Goal: Transaction & Acquisition: Purchase product/service

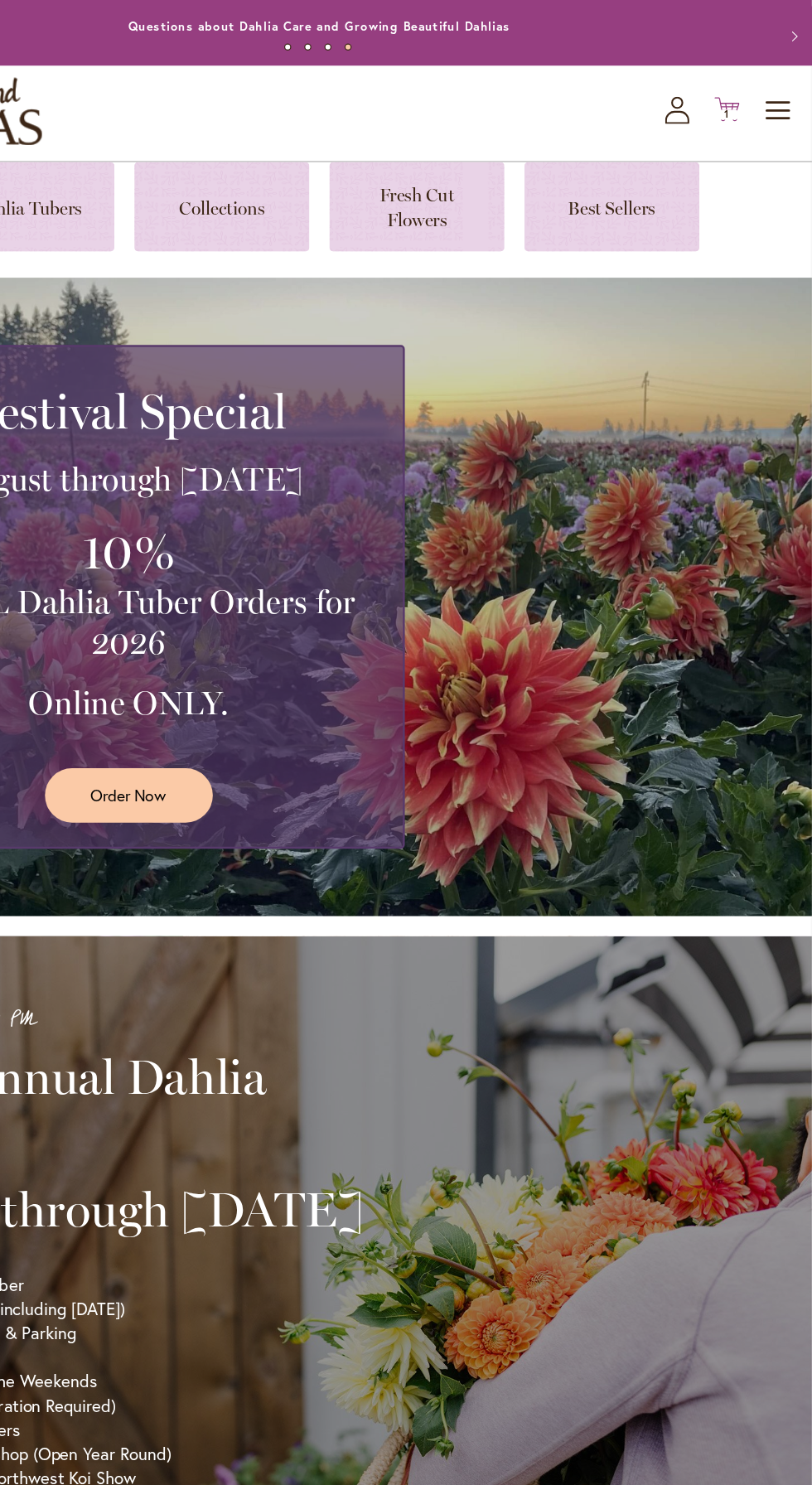
click at [741, 122] on span "1" at bounding box center [741, 122] width 4 height 11
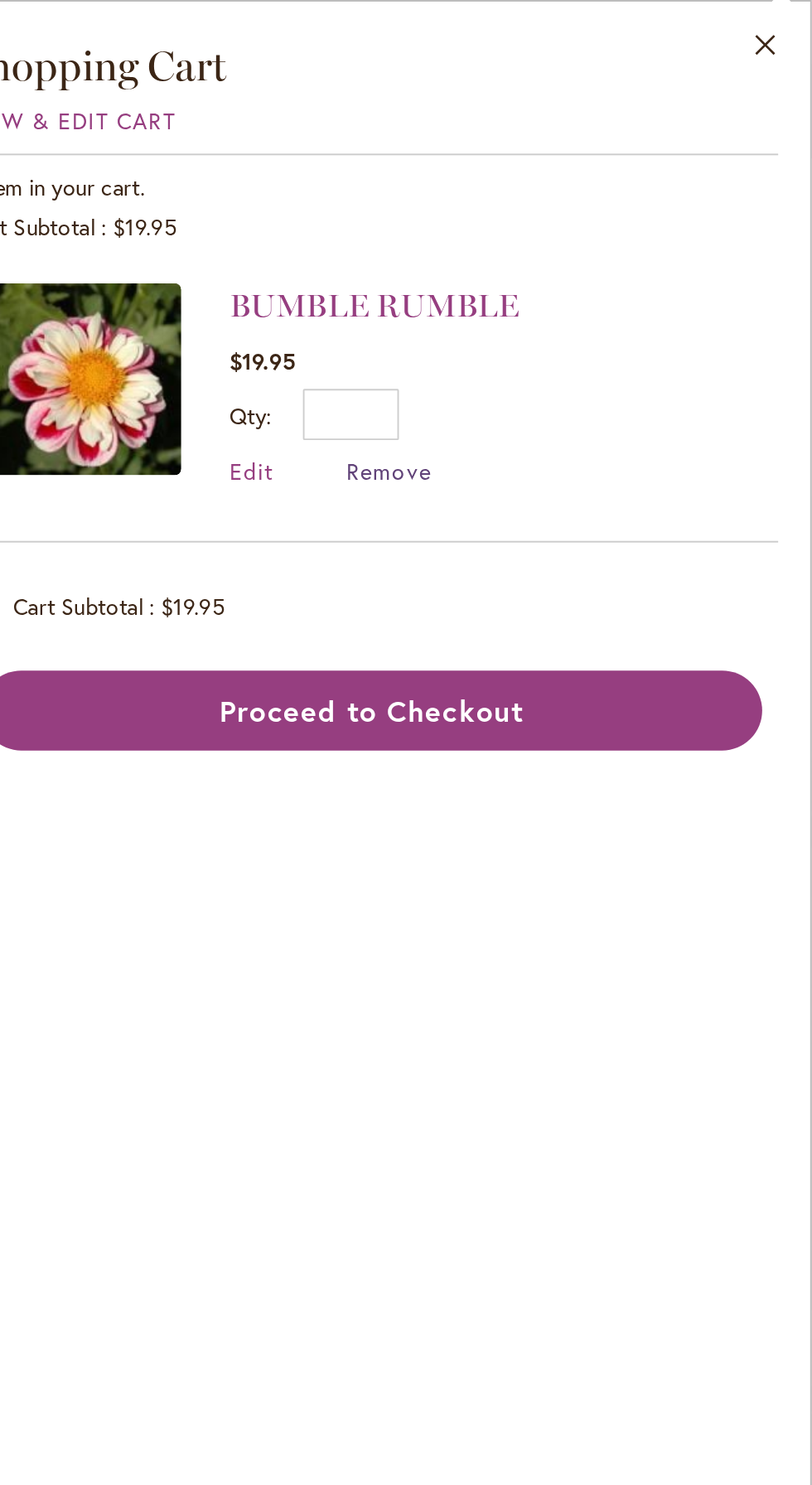
click at [598, 241] on span "Remove" at bounding box center [592, 243] width 45 height 16
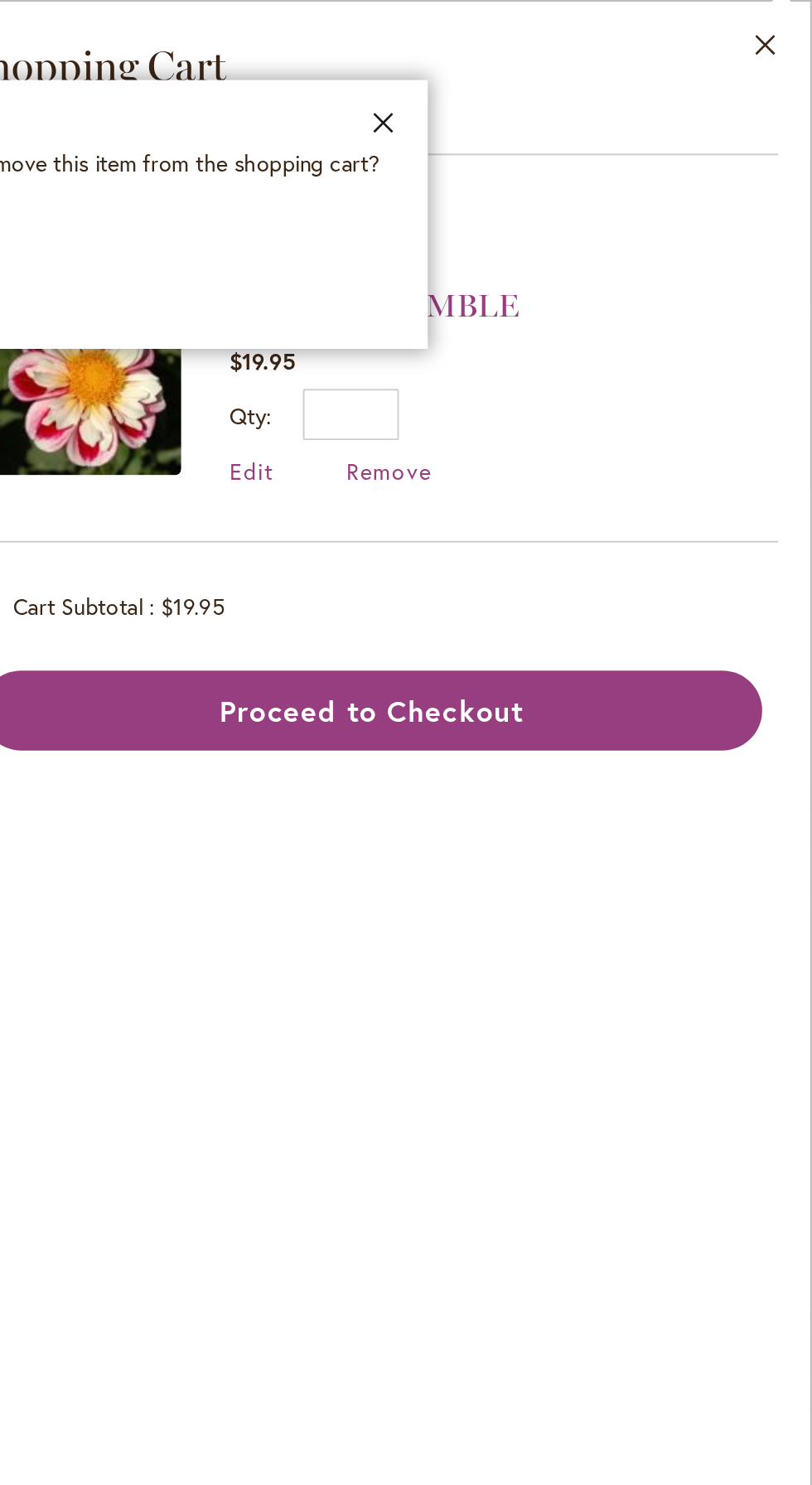
click at [591, 63] on button "Close" at bounding box center [590, 68] width 46 height 52
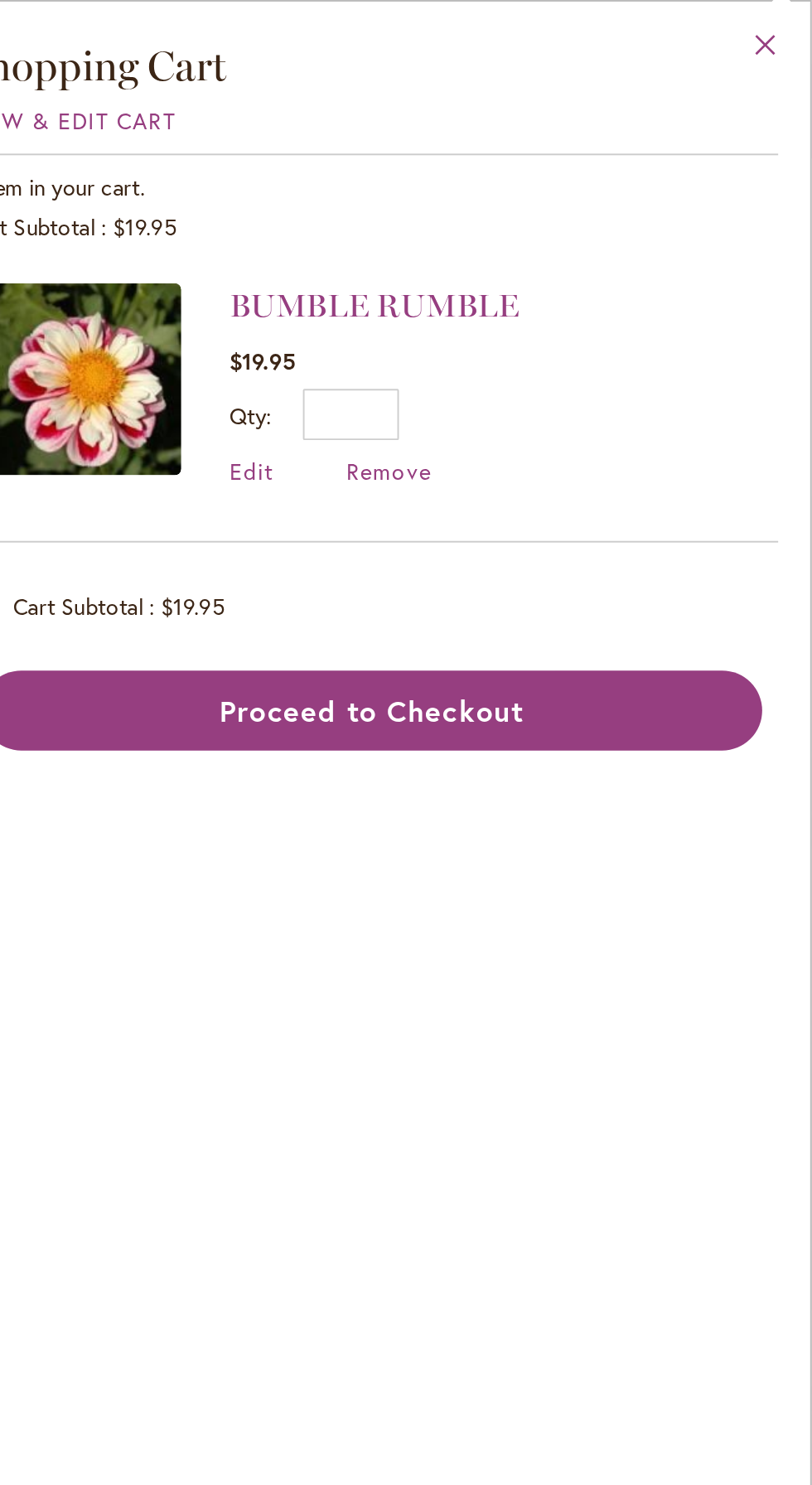
click at [785, 24] on button "Close" at bounding box center [788, 27] width 46 height 52
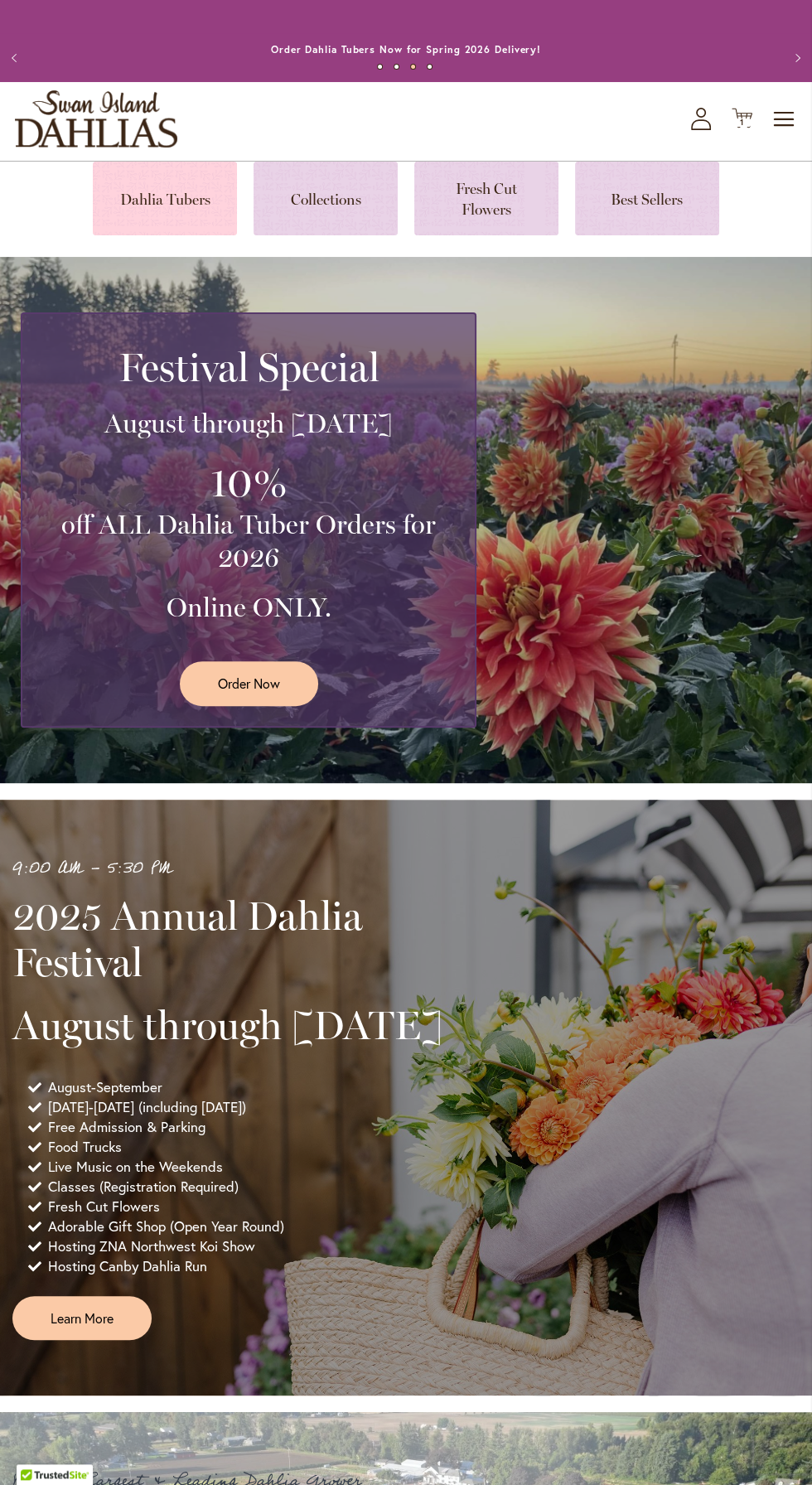
click at [162, 204] on link at bounding box center [165, 198] width 144 height 74
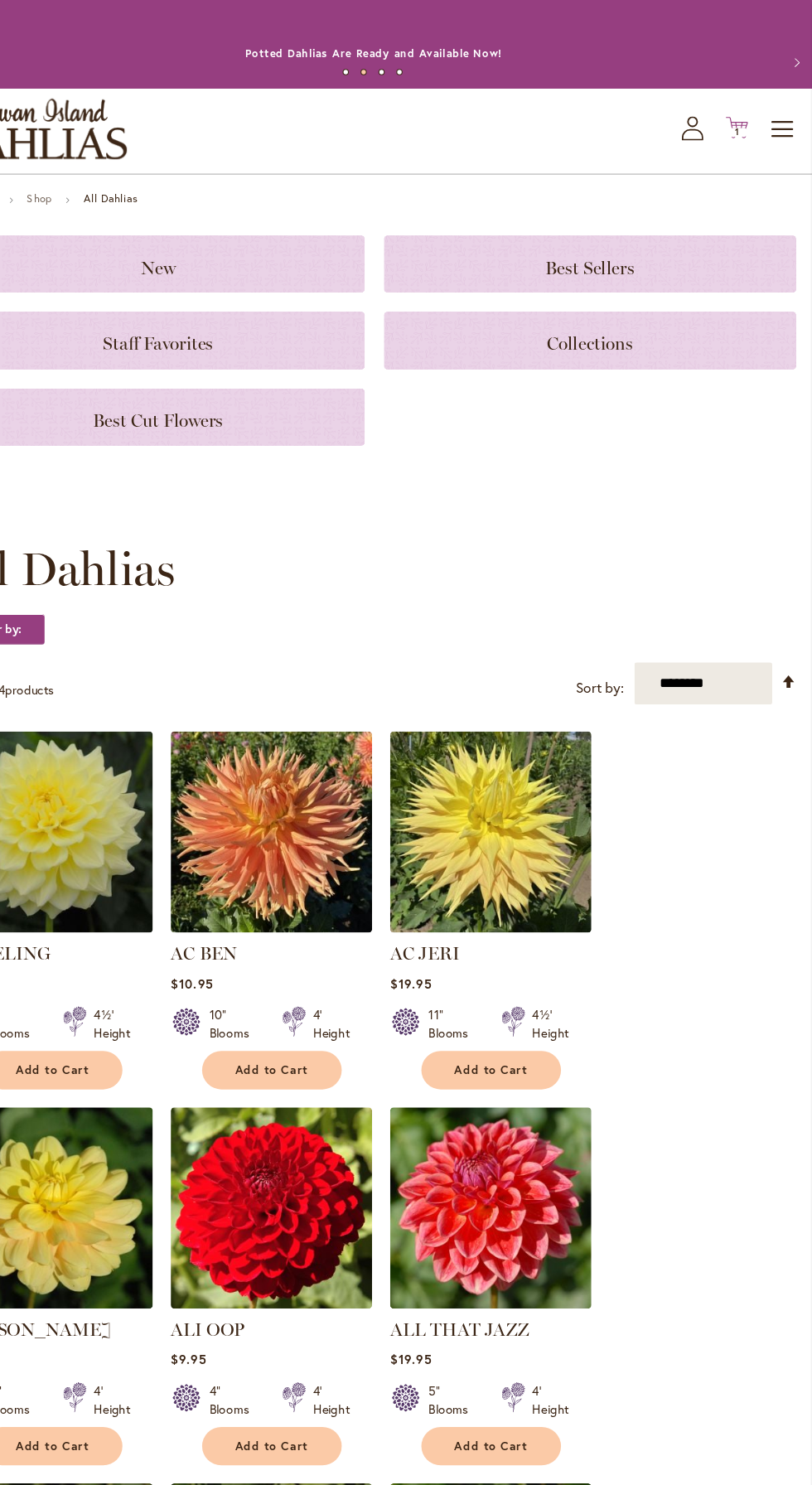
click at [740, 116] on icon at bounding box center [742, 118] width 21 height 20
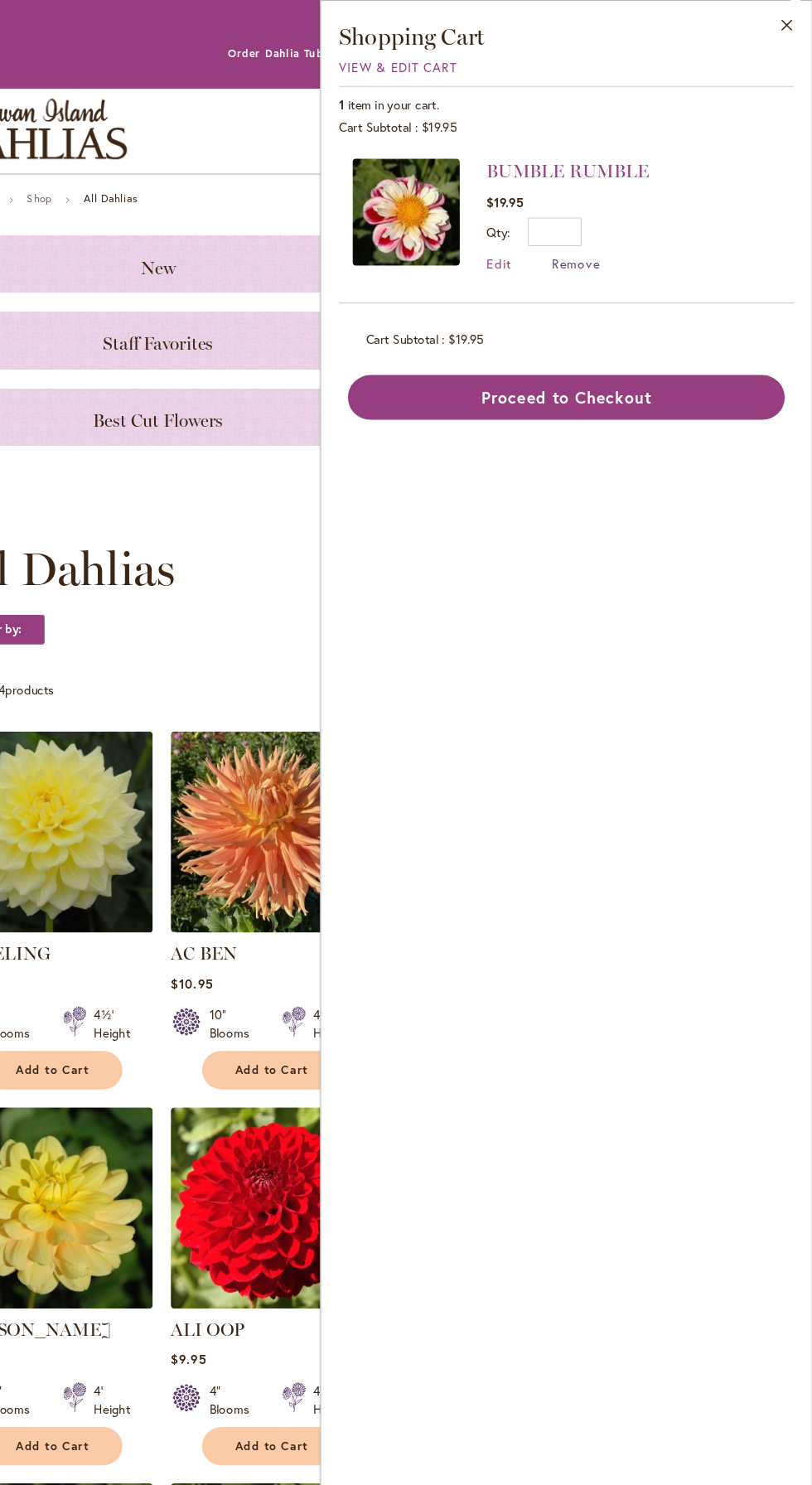
click at [610, 246] on span "Remove" at bounding box center [592, 243] width 45 height 16
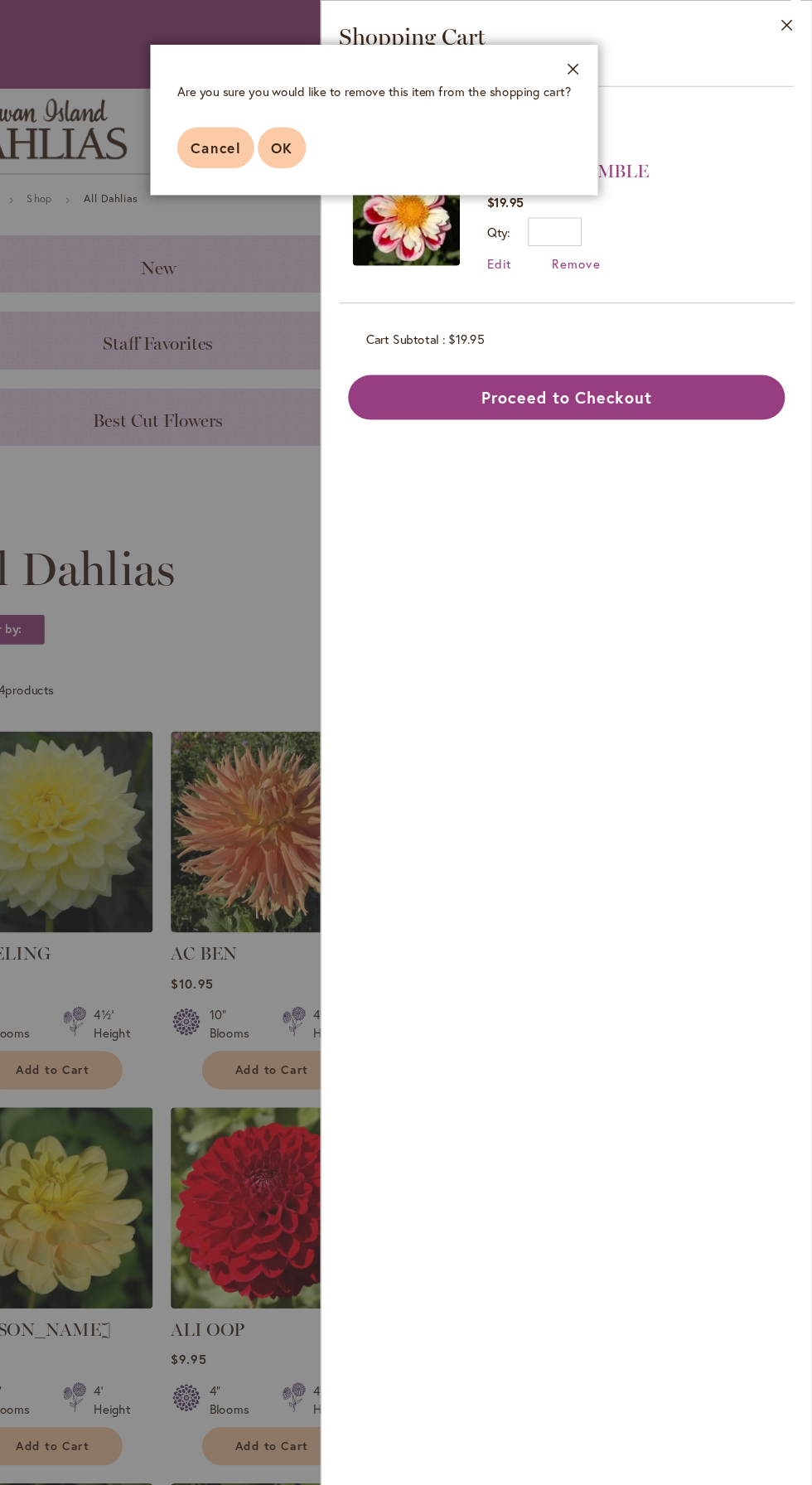
click at [337, 145] on button "OK" at bounding box center [320, 136] width 45 height 38
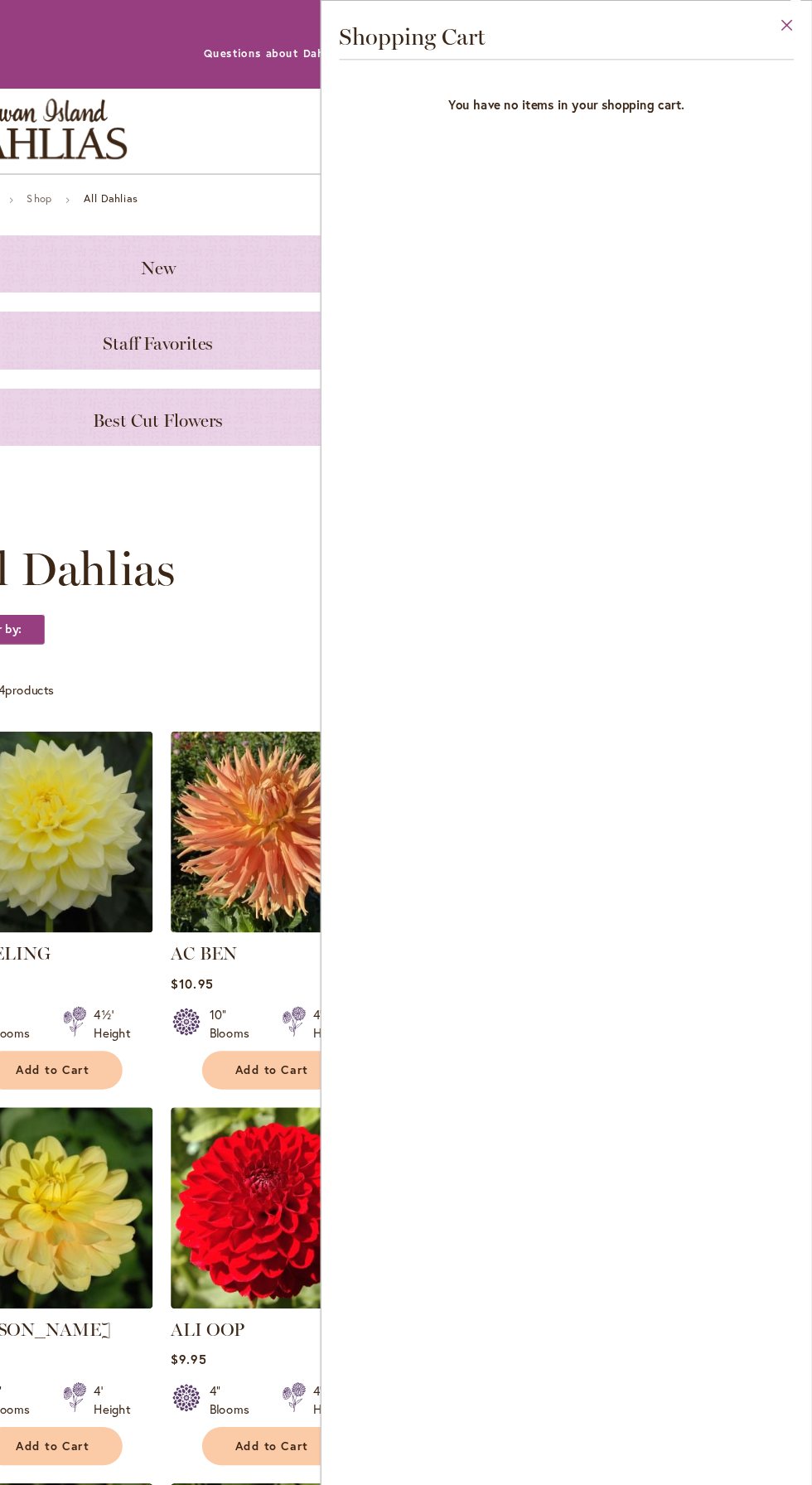
click at [789, 21] on button "Close" at bounding box center [788, 27] width 46 height 52
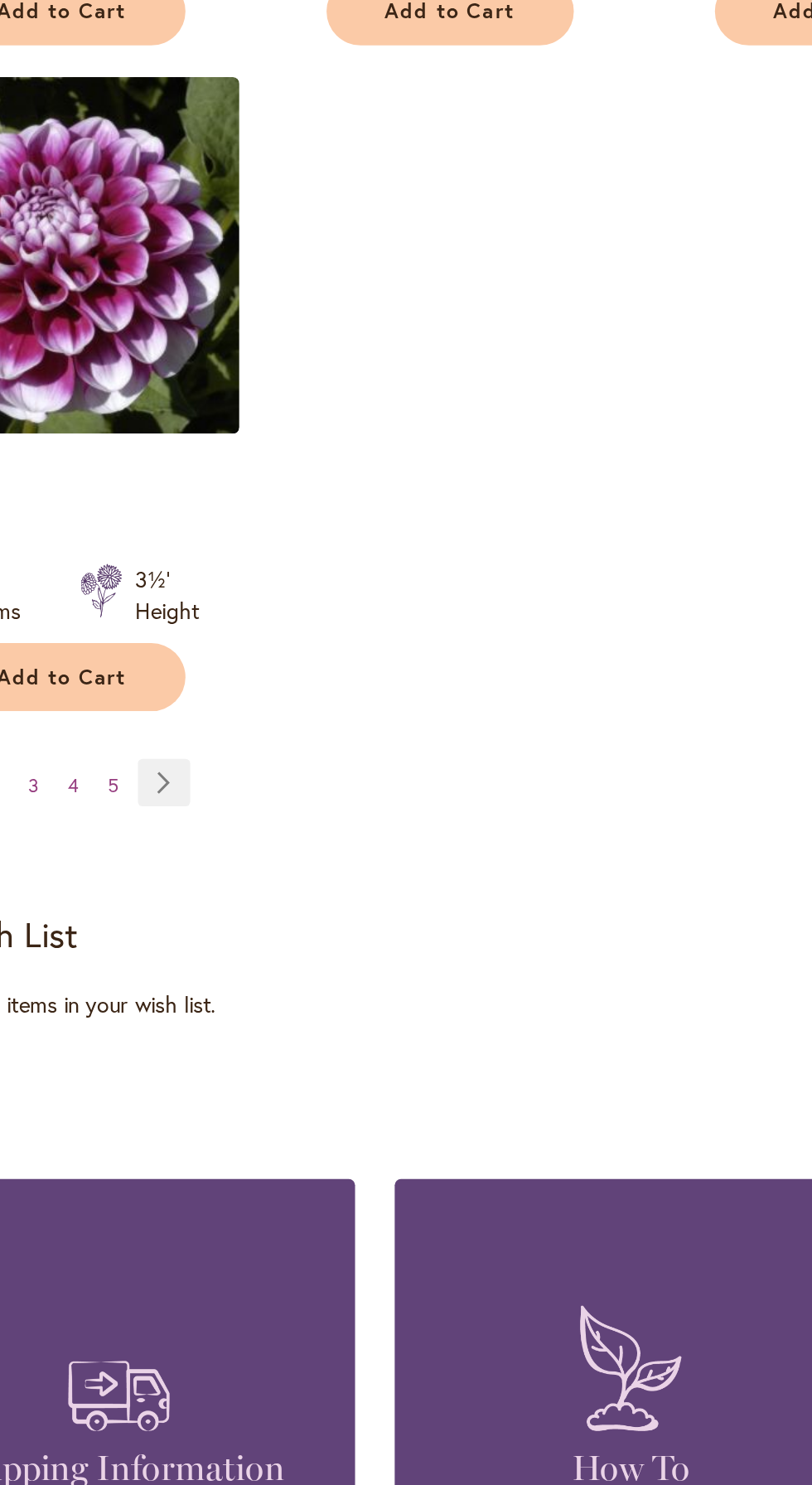
scroll to position [1915, 0]
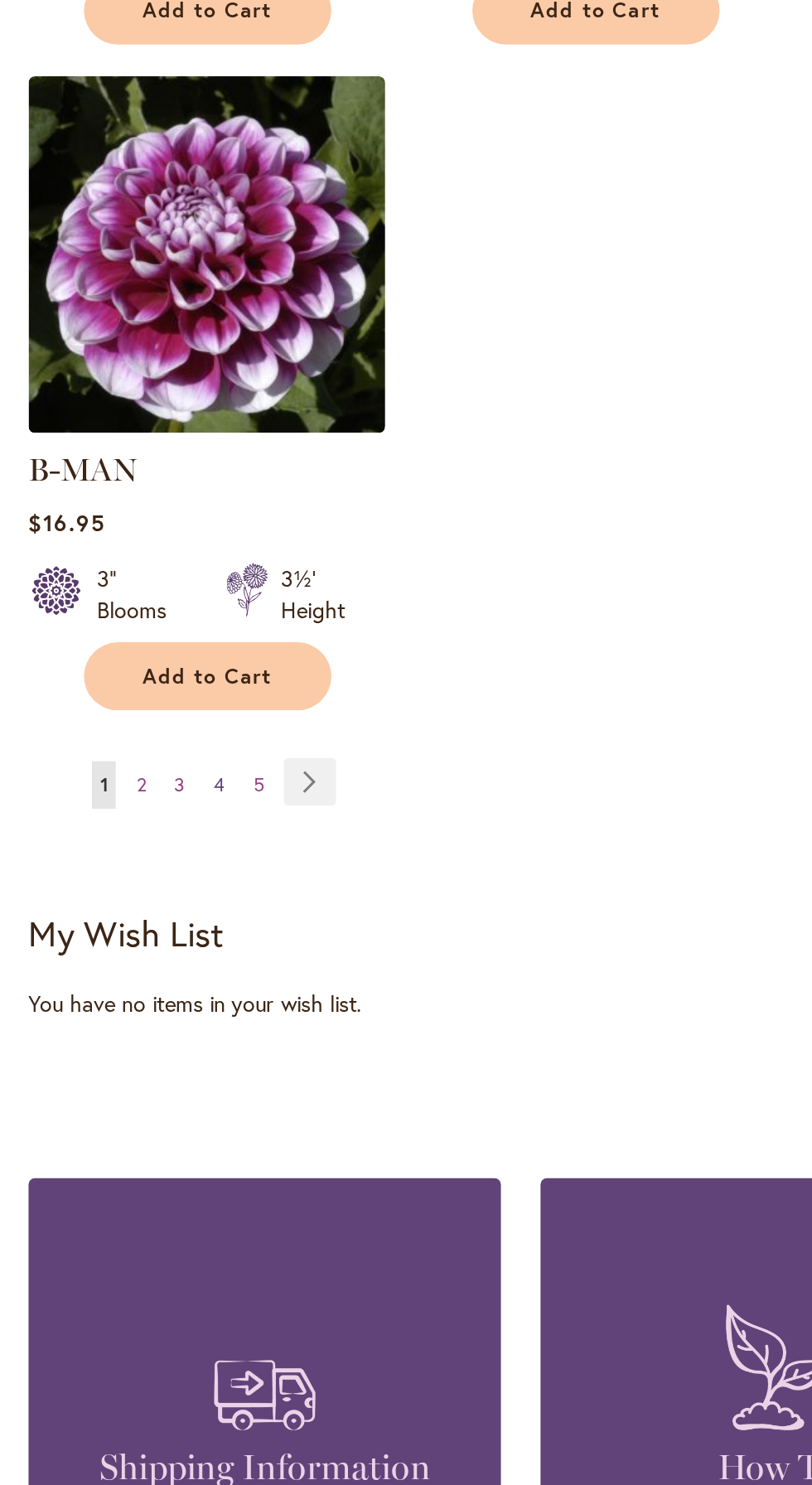
click at [117, 882] on link "Page 4" at bounding box center [114, 894] width 14 height 25
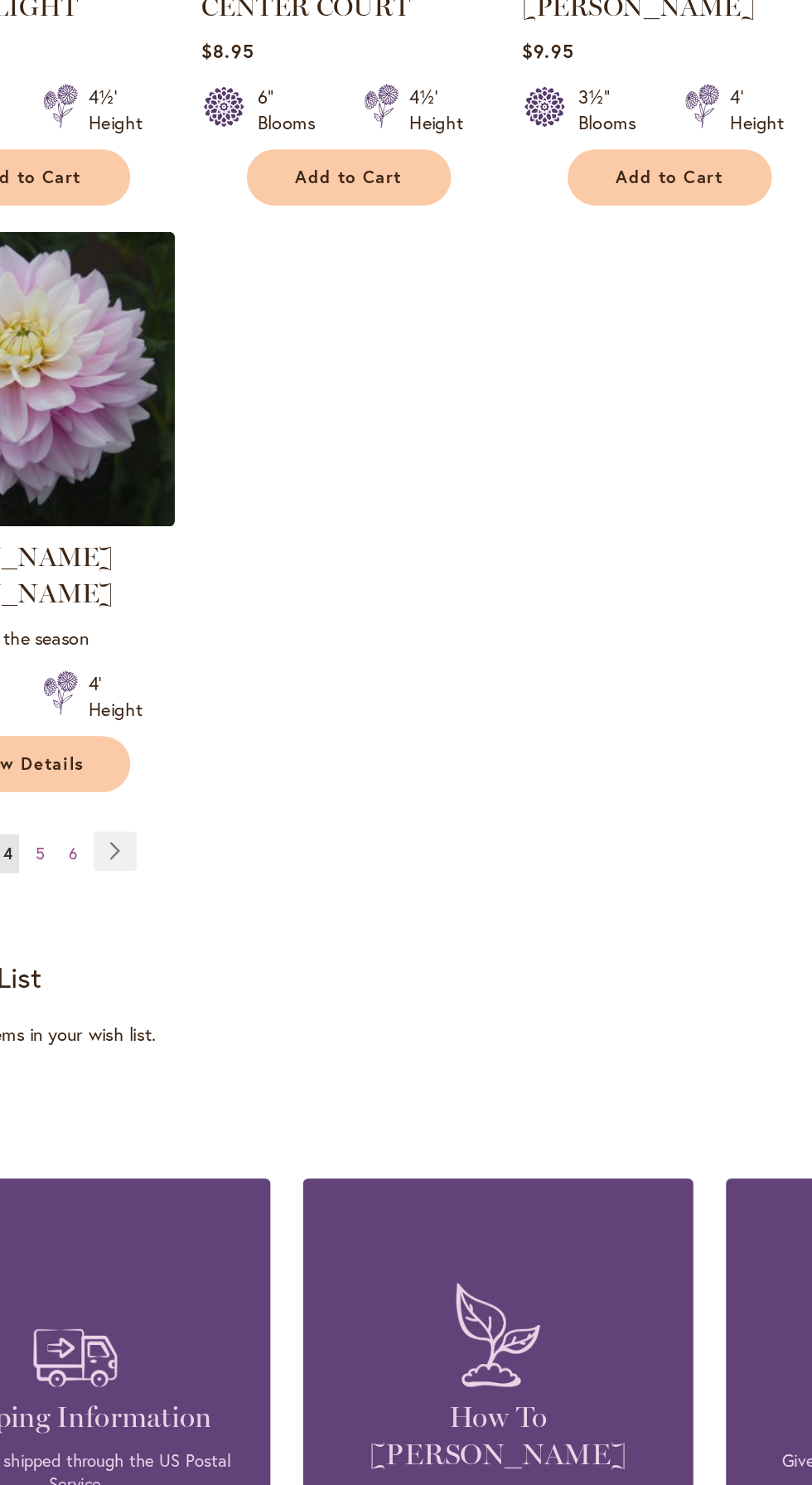
scroll to position [1984, 0]
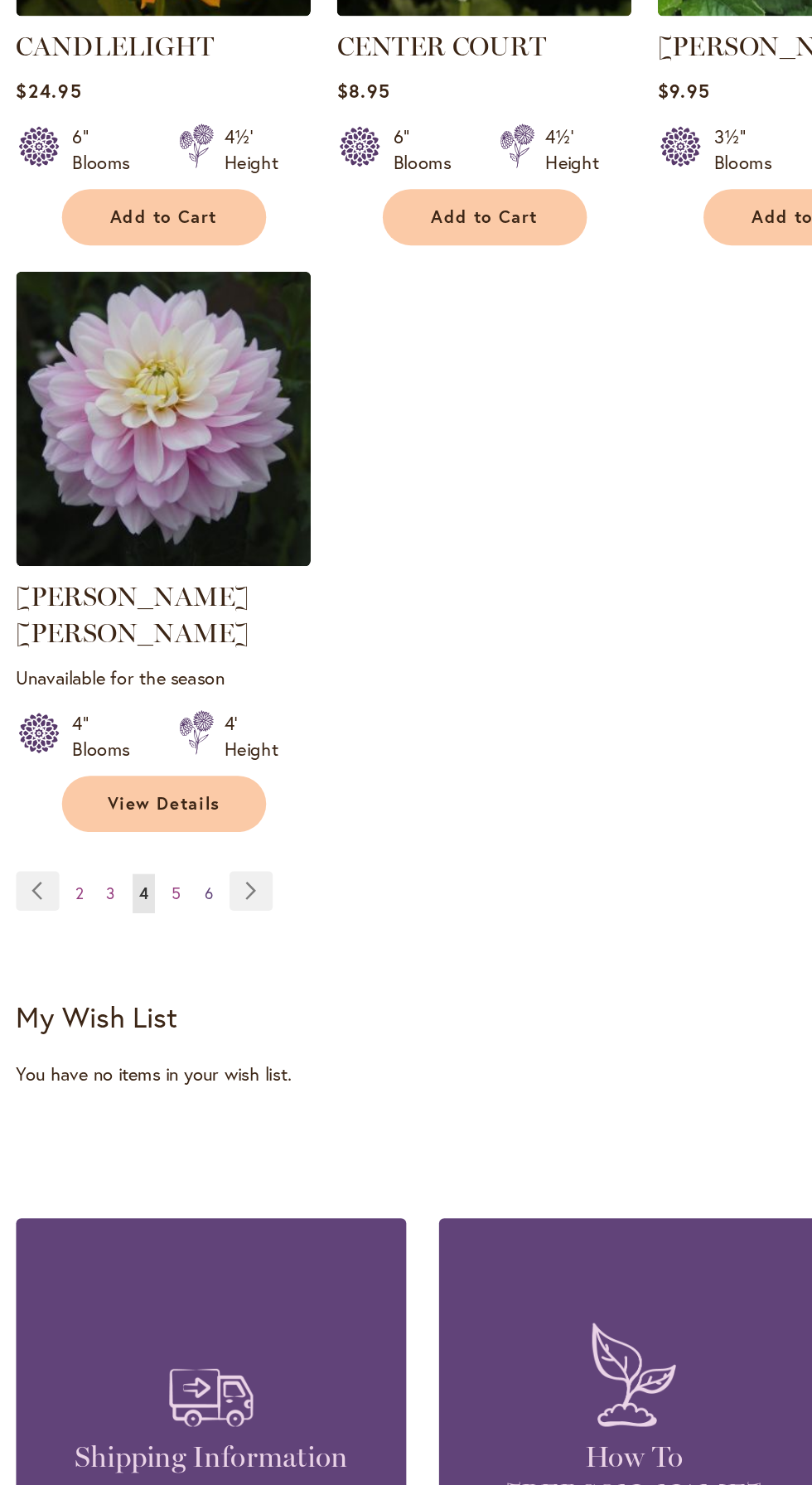
click at [137, 844] on span "6" at bounding box center [137, 849] width 6 height 13
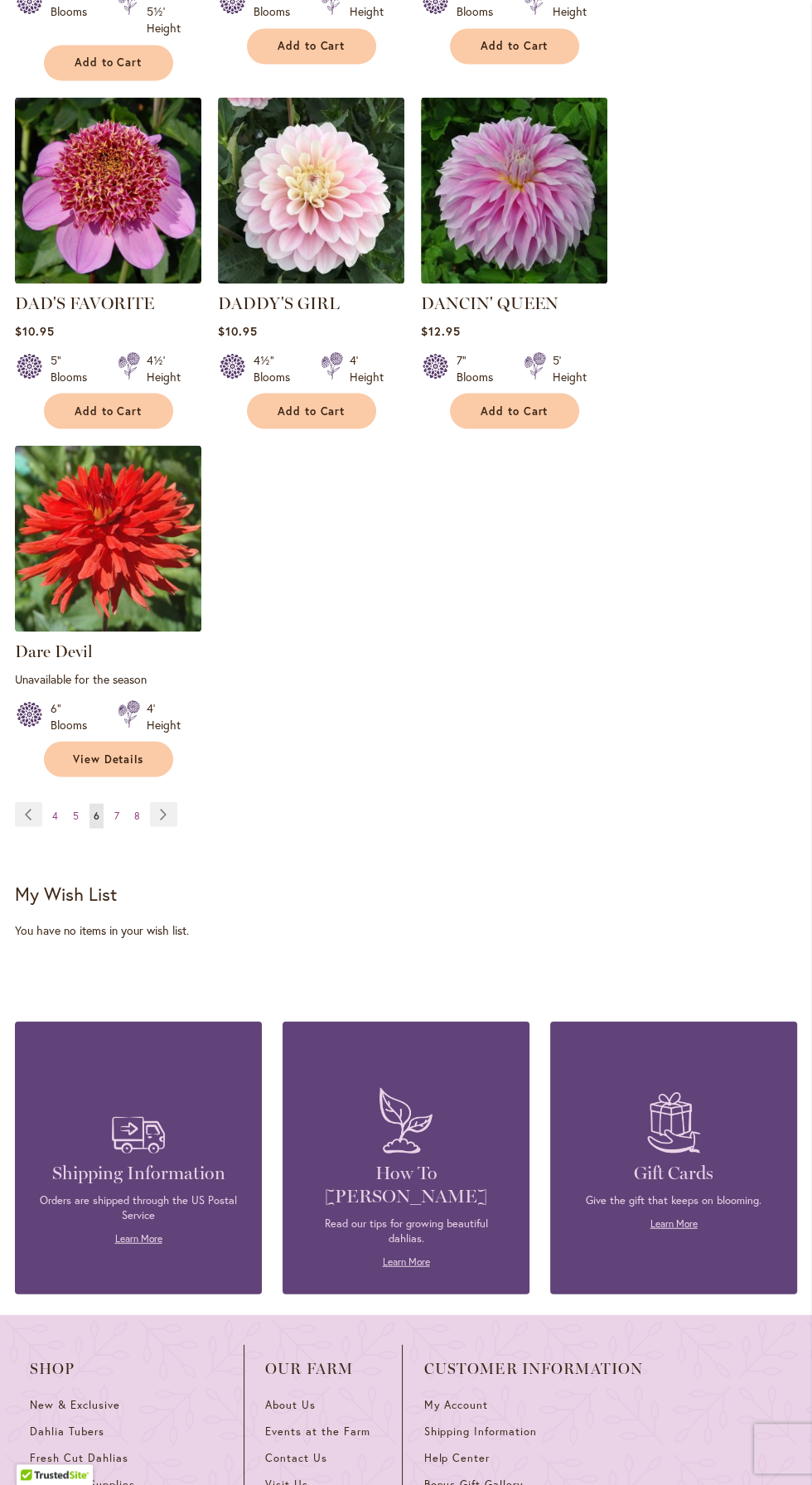
scroll to position [2017, 0]
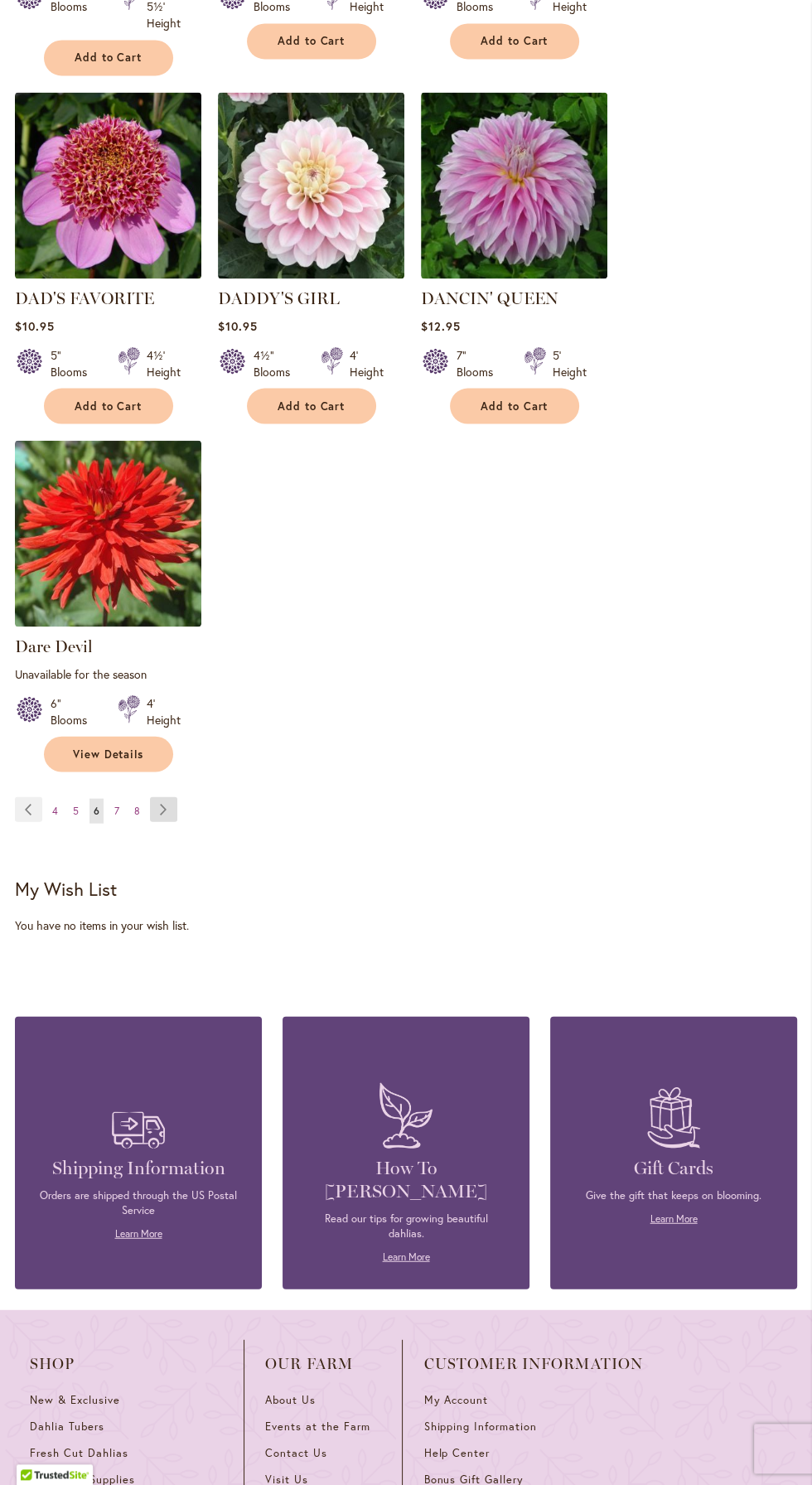
click at [163, 805] on link "Page Next" at bounding box center [163, 808] width 27 height 25
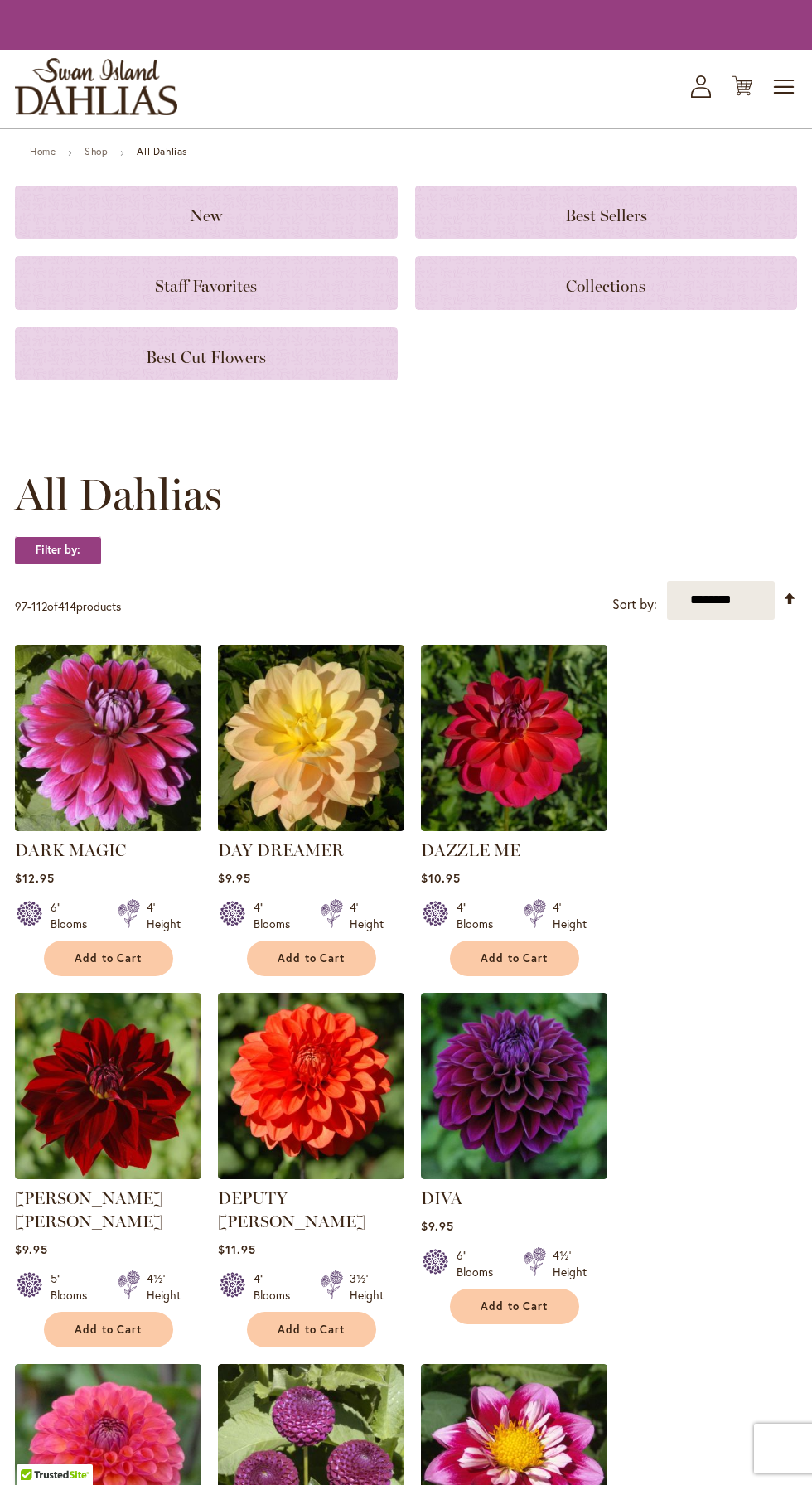
click at [181, 802] on img at bounding box center [107, 737] width 195 height 195
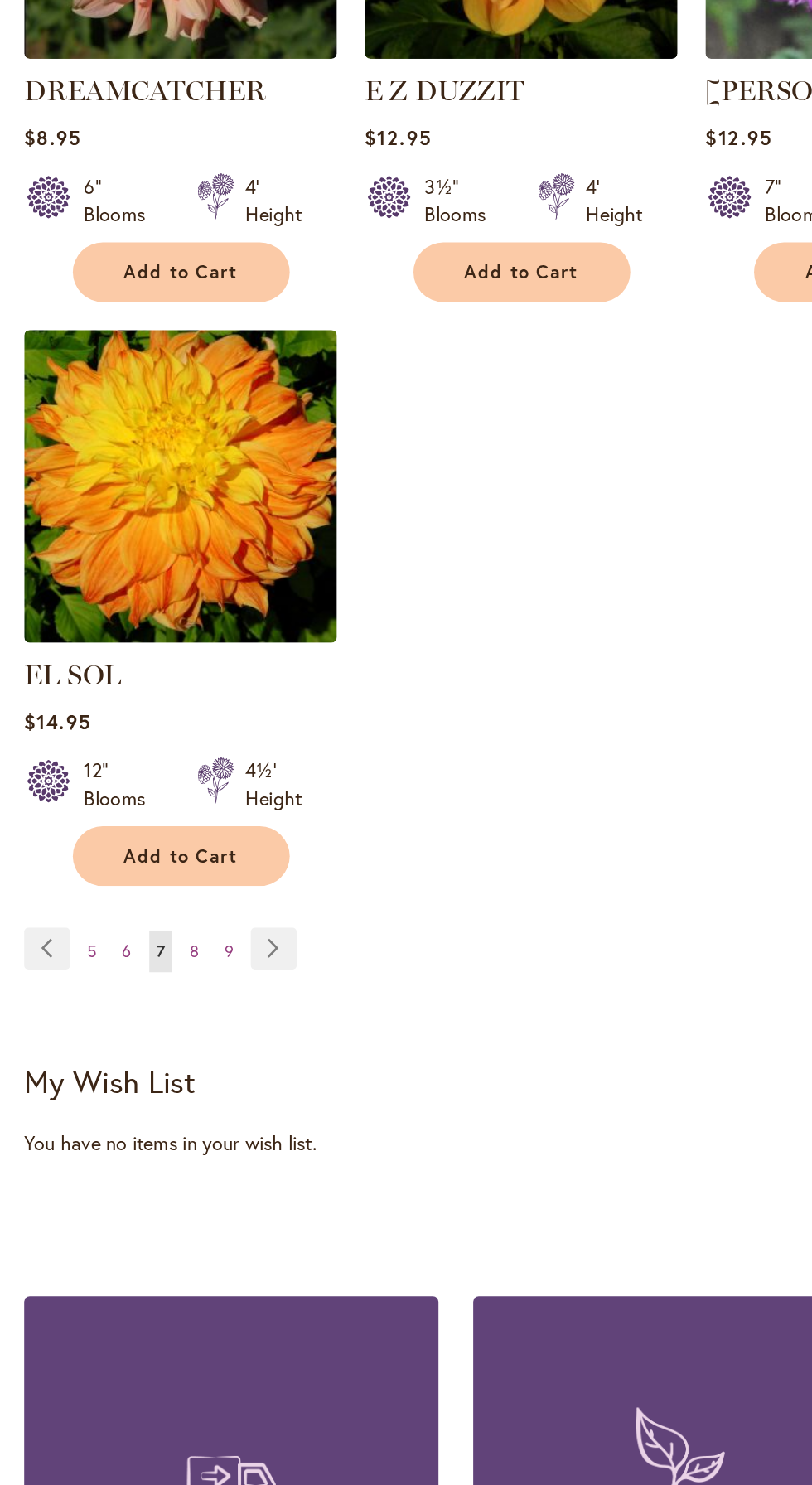
scroll to position [2170, 0]
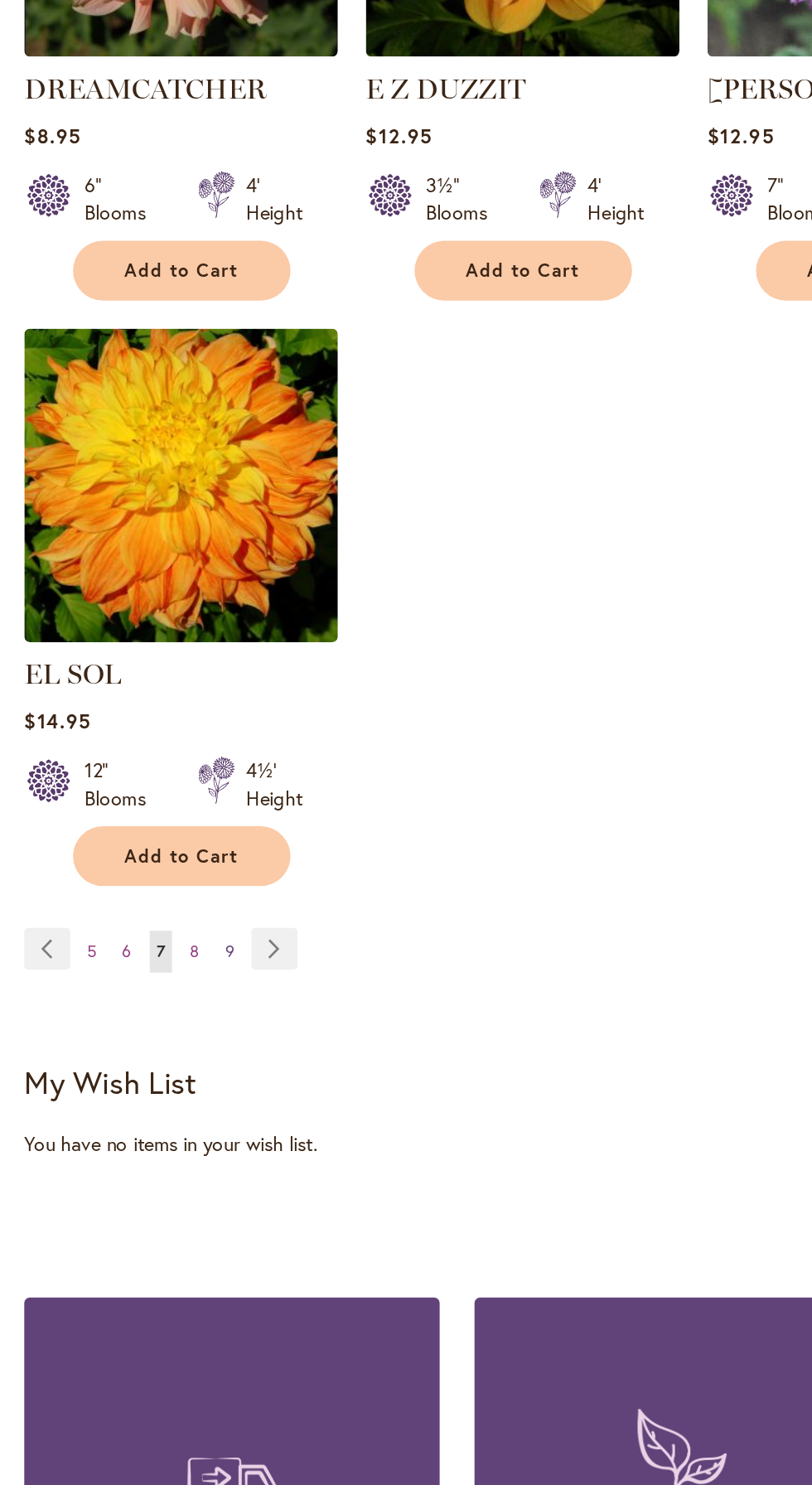
click at [136, 633] on span "9" at bounding box center [137, 639] width 6 height 13
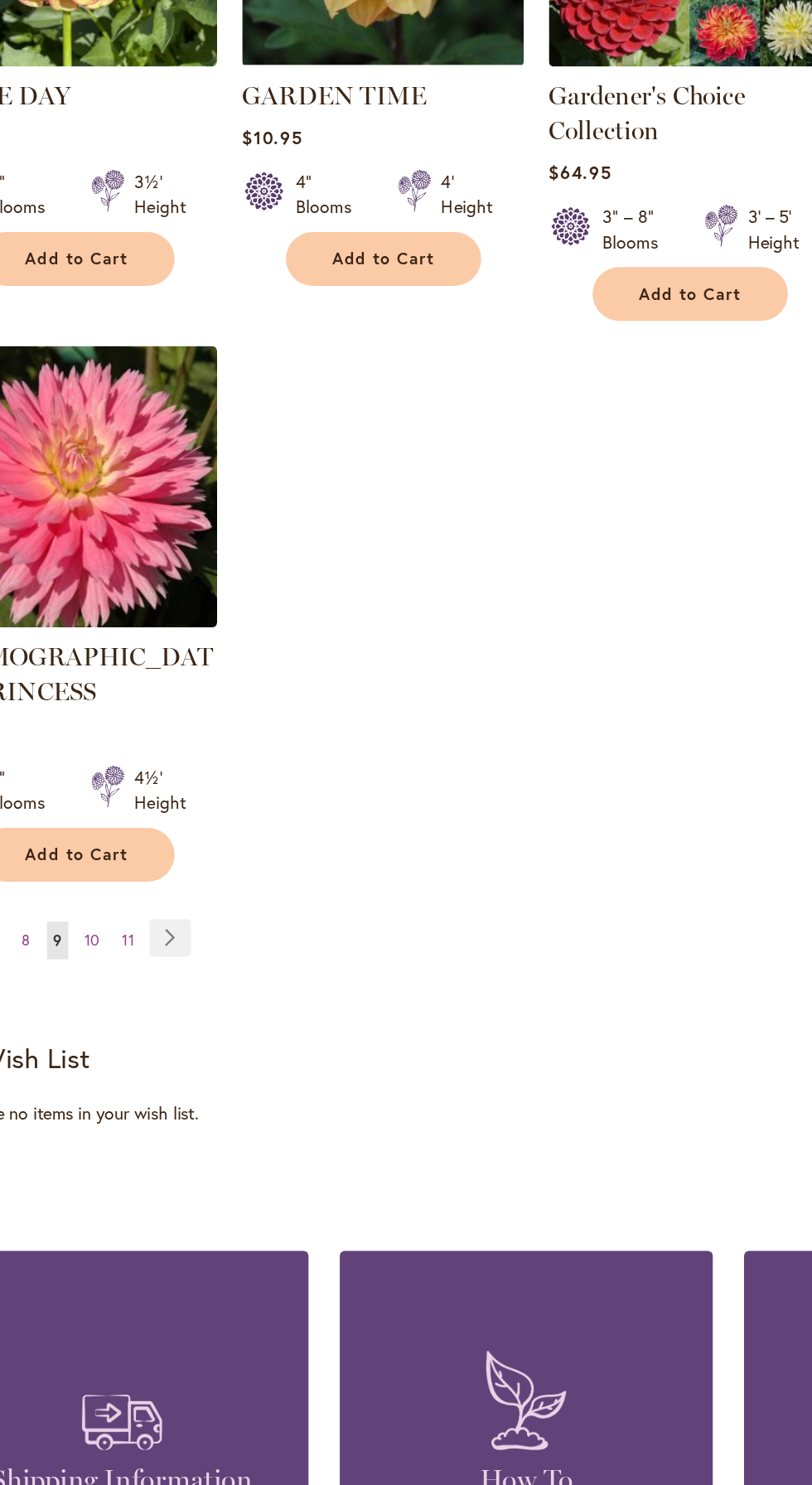
scroll to position [1983, 0]
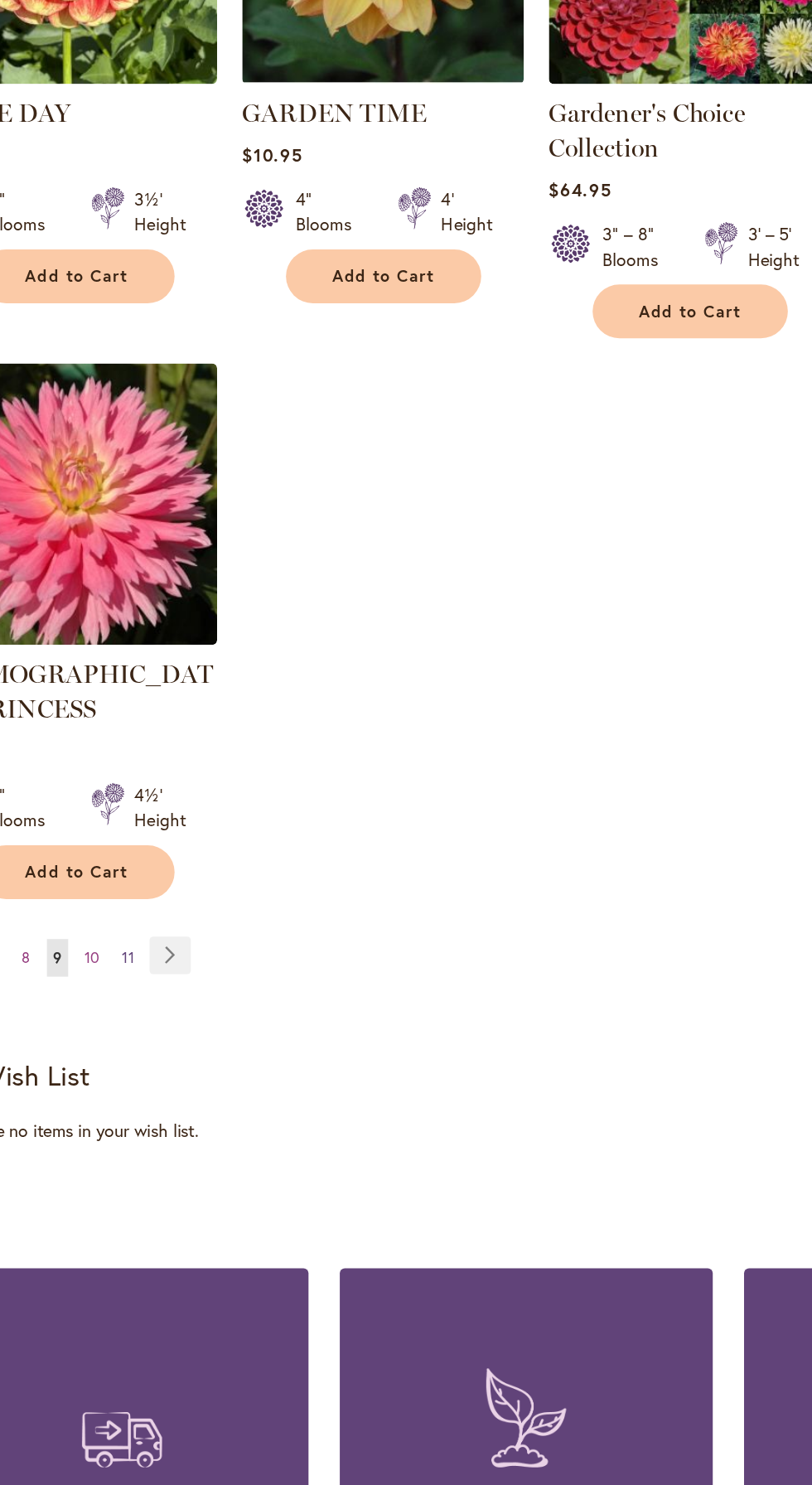
click at [142, 914] on span "11" at bounding box center [143, 920] width 8 height 13
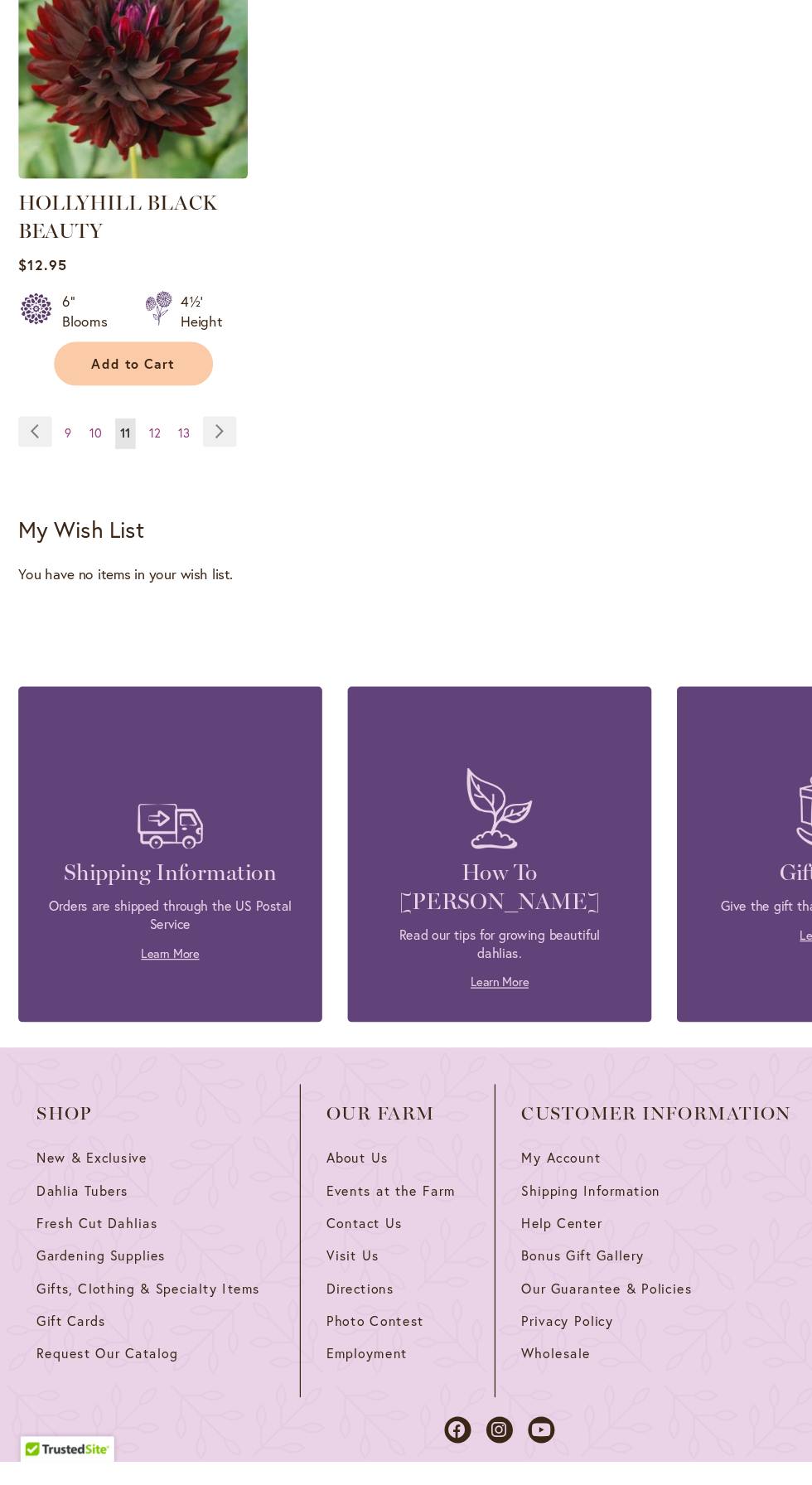
scroll to position [2241, 0]
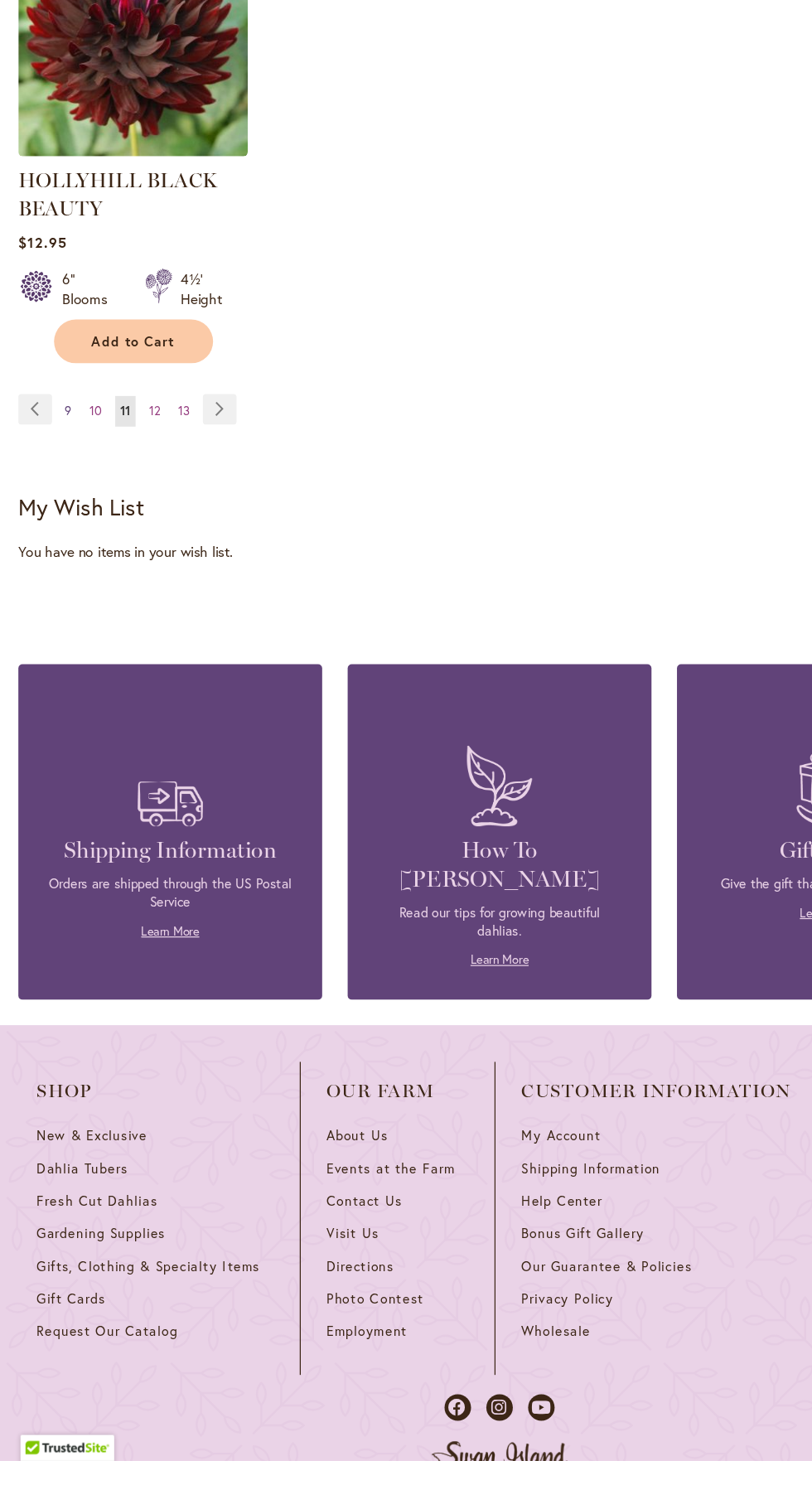
click at [55, 629] on span "9" at bounding box center [55, 631] width 6 height 13
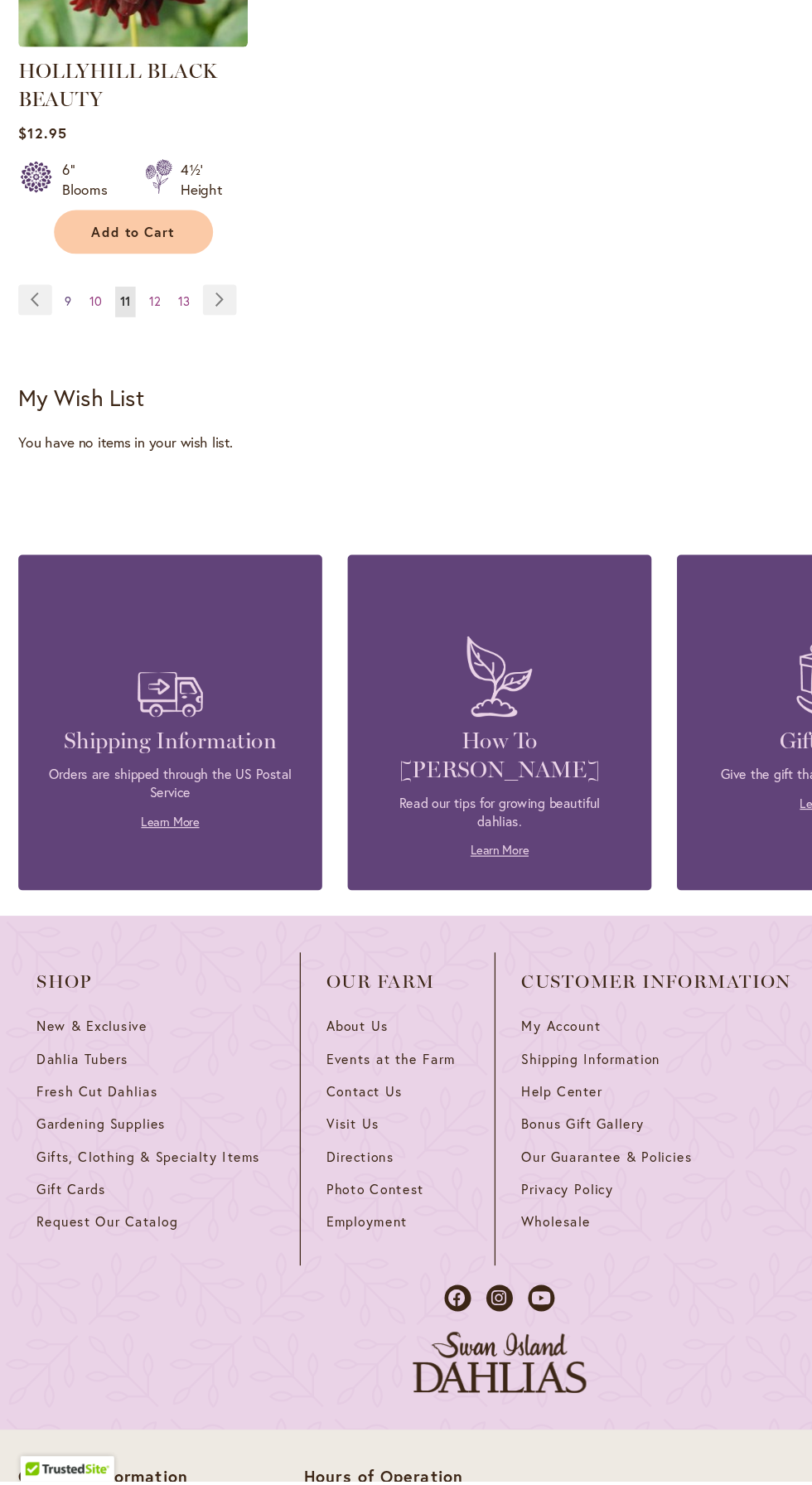
scroll to position [2368, 0]
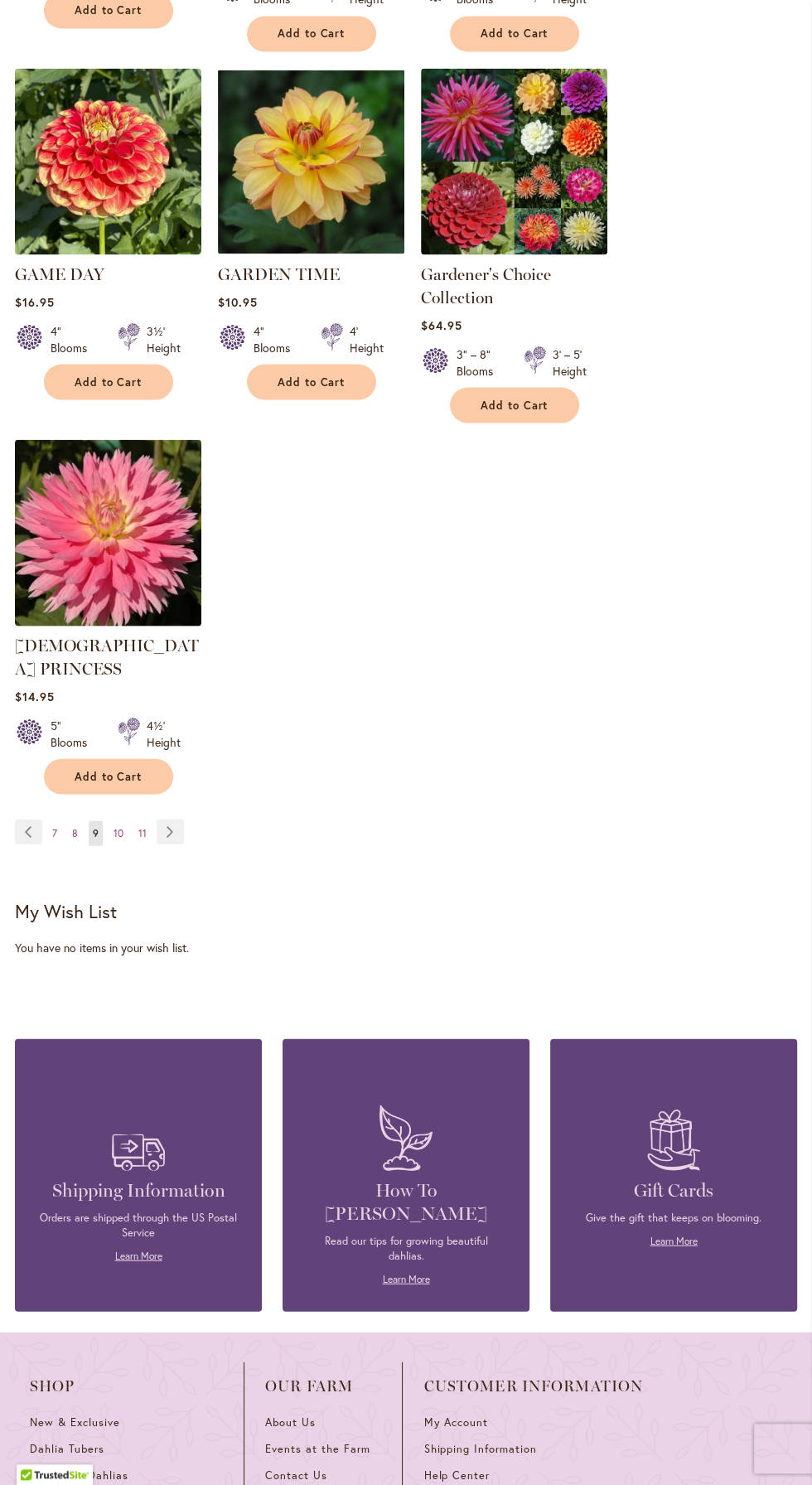
scroll to position [2058, 0]
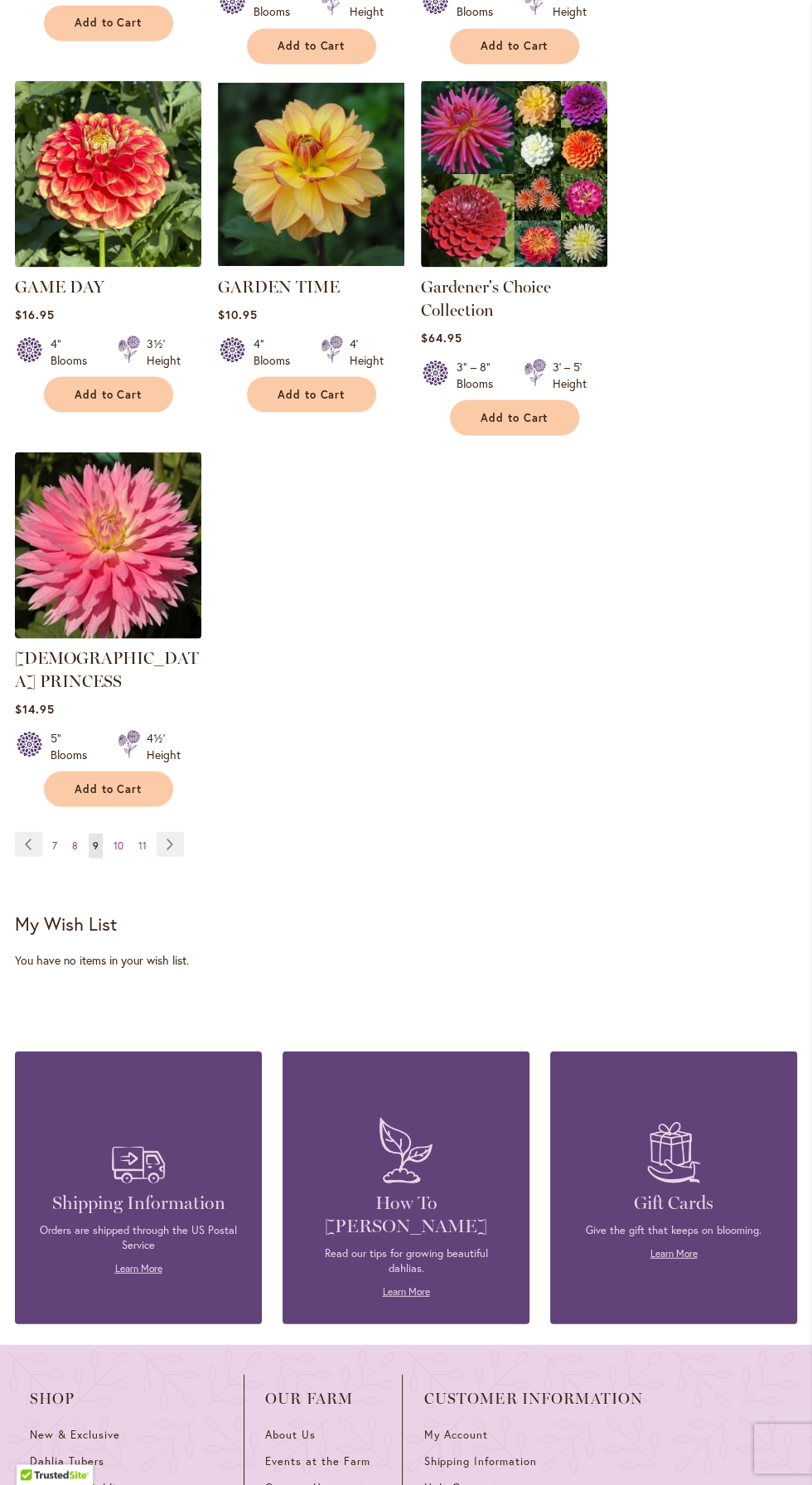
click at [54, 838] on span "7" at bounding box center [55, 844] width 5 height 13
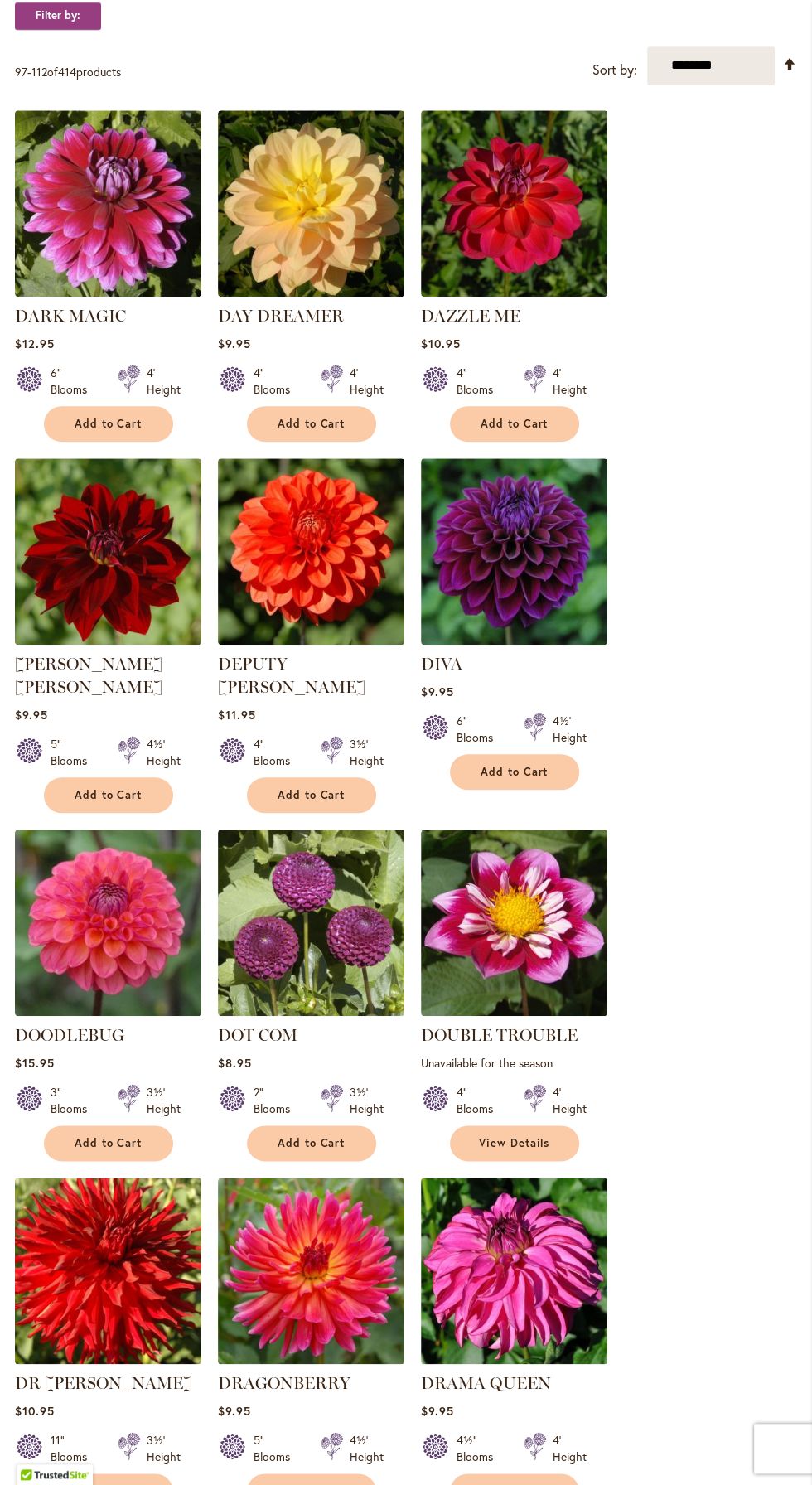
scroll to position [613, 0]
